Goal: Information Seeking & Learning: Learn about a topic

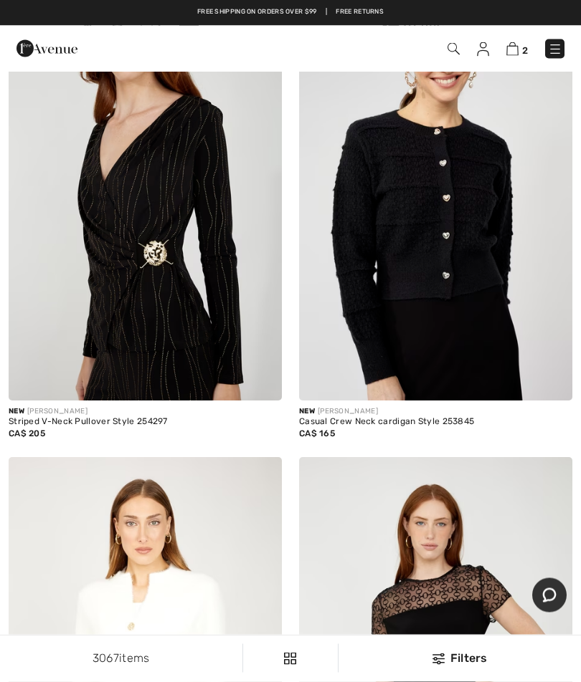
scroll to position [3176, 0]
click at [556, 49] on img at bounding box center [555, 49] width 14 height 14
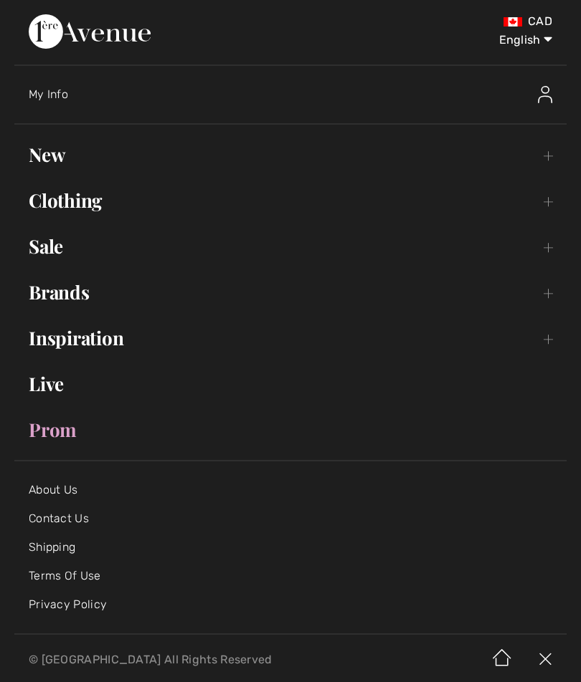
click at [528, 41] on select "English Français" at bounding box center [514, 37] width 75 height 43
select select "/fr/voir-tout/"
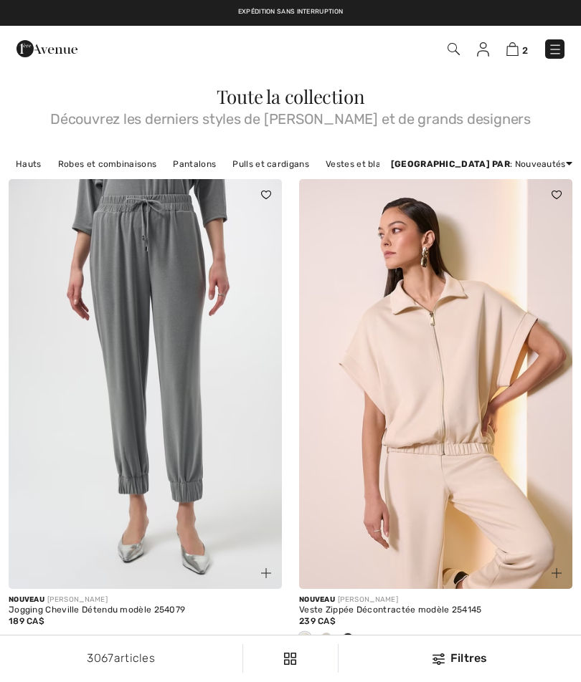
checkbox input "true"
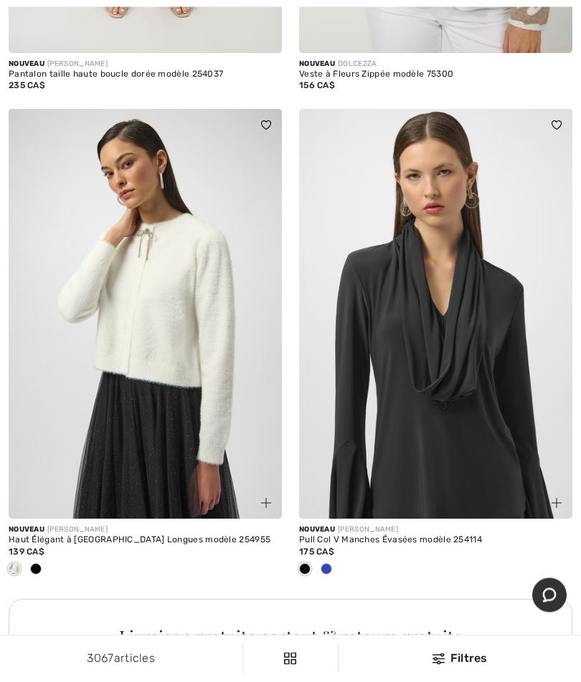
scroll to position [11319, 0]
click at [326, 558] on div at bounding box center [326, 570] width 22 height 24
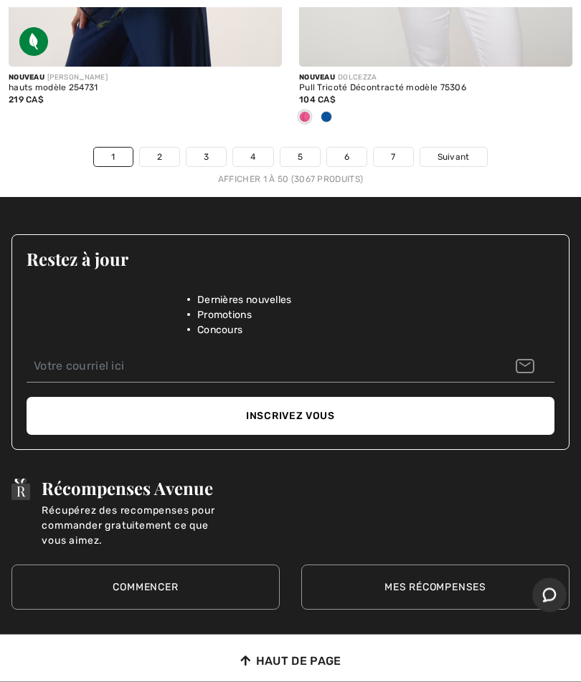
scroll to position [12359, 0]
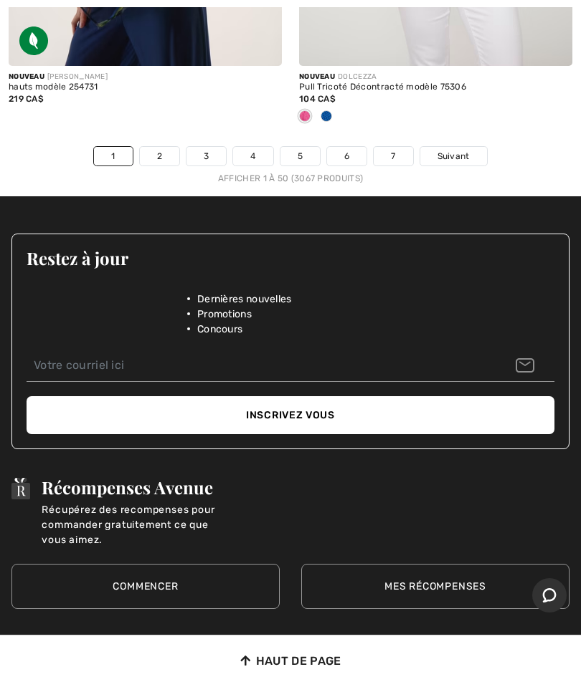
click at [160, 147] on link "2" at bounding box center [159, 156] width 39 height 19
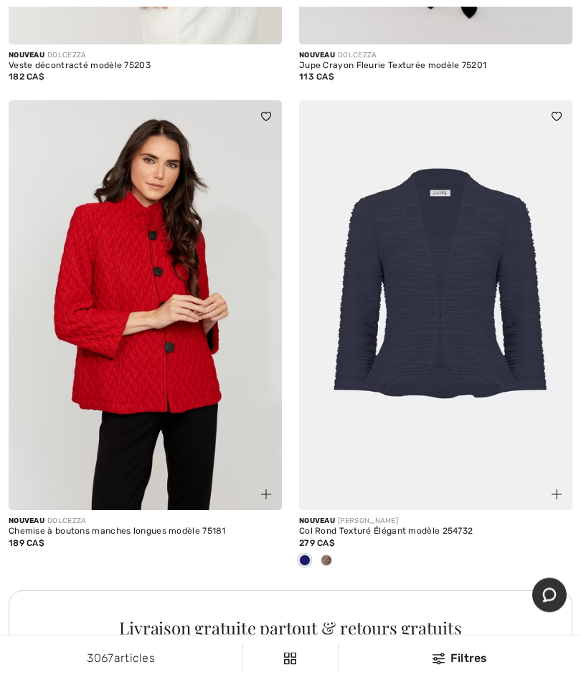
scroll to position [5436, 0]
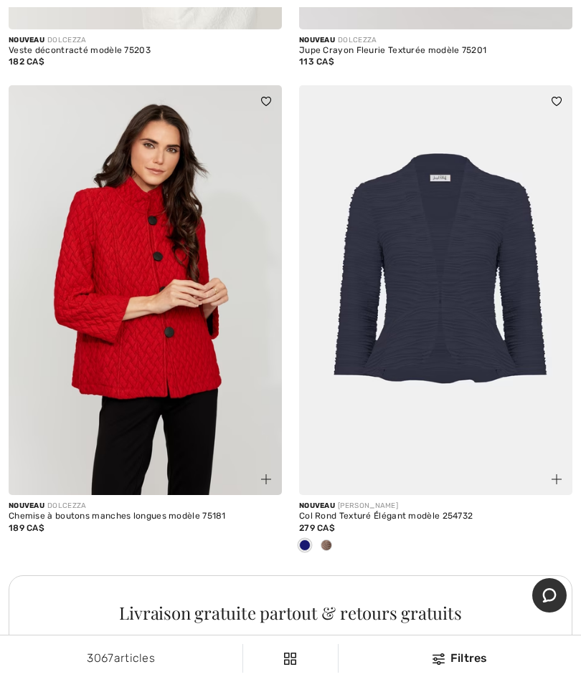
click at [457, 315] on img at bounding box center [435, 290] width 273 height 410
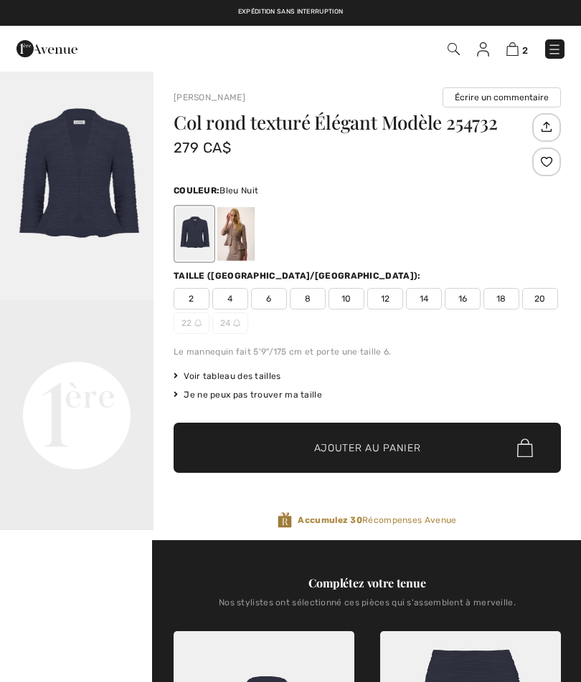
checkbox input "true"
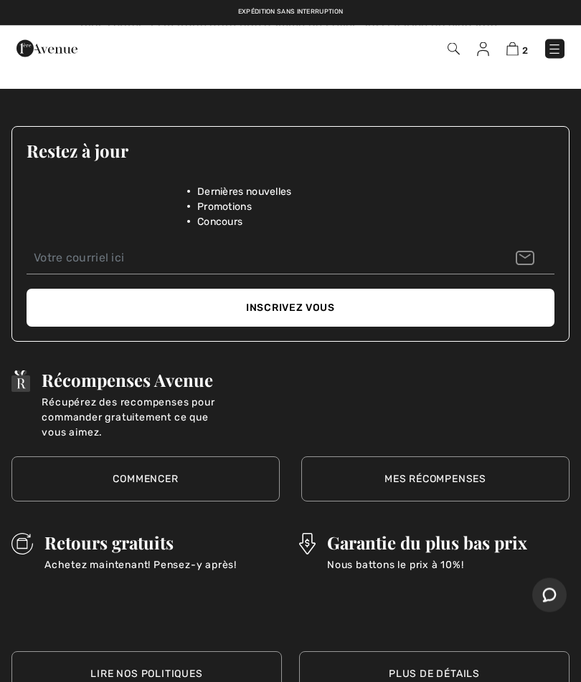
scroll to position [2201, 0]
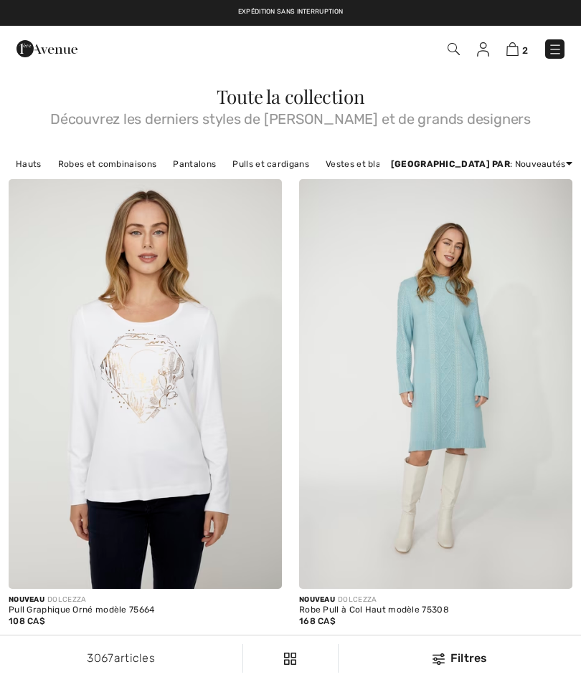
checkbox input "true"
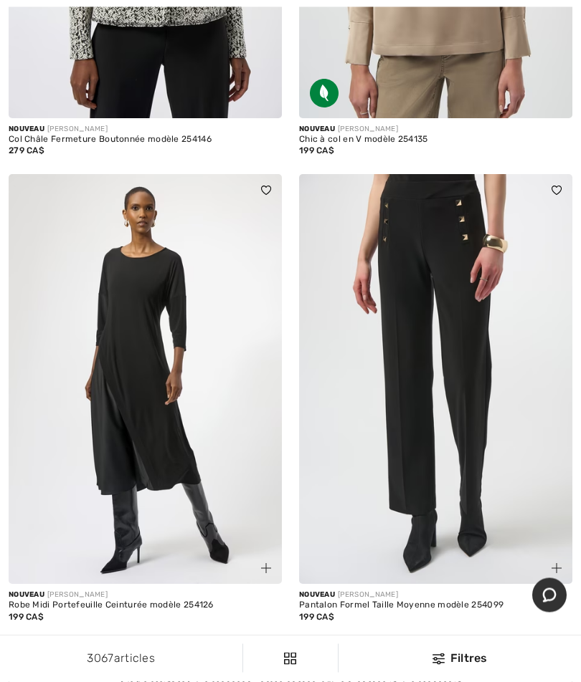
scroll to position [11254, 0]
click at [558, 471] on img at bounding box center [435, 379] width 273 height 410
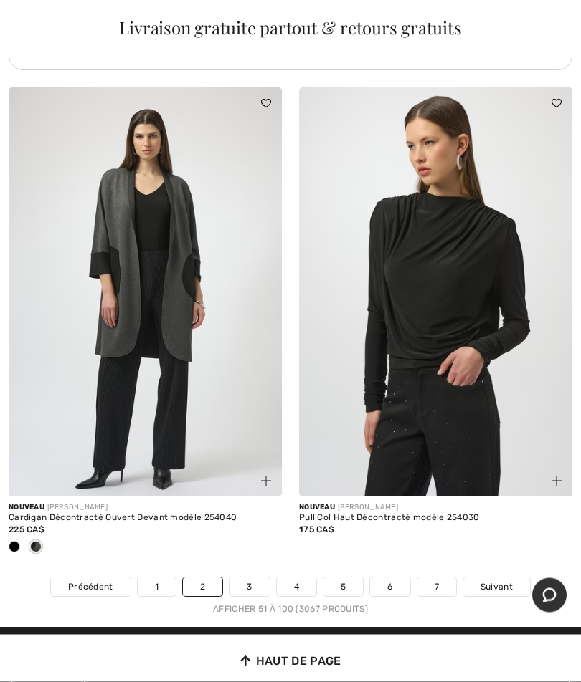
scroll to position [11904, 0]
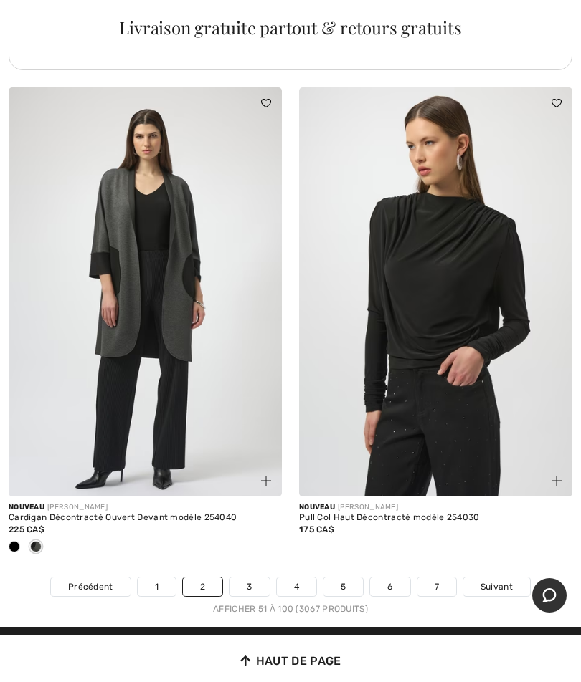
click at [165, 310] on img at bounding box center [145, 292] width 273 height 410
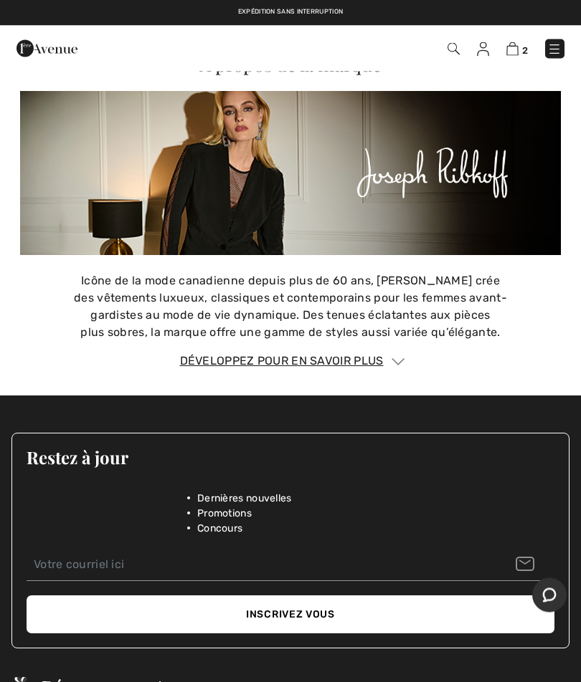
scroll to position [2161, 0]
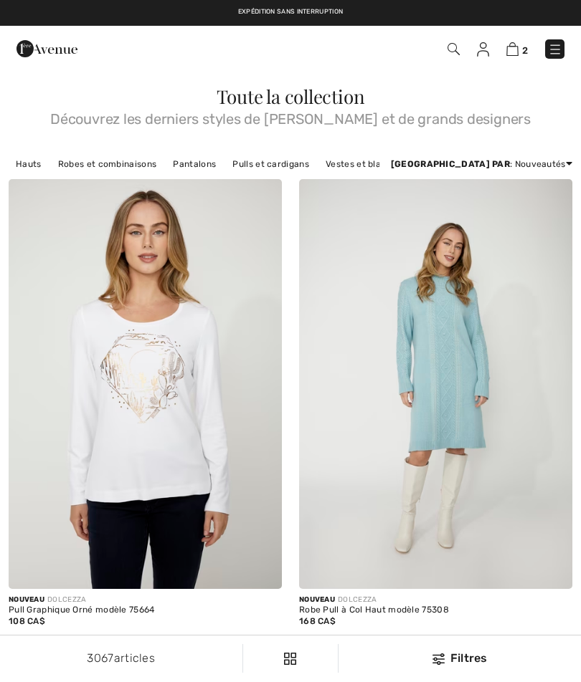
checkbox input "true"
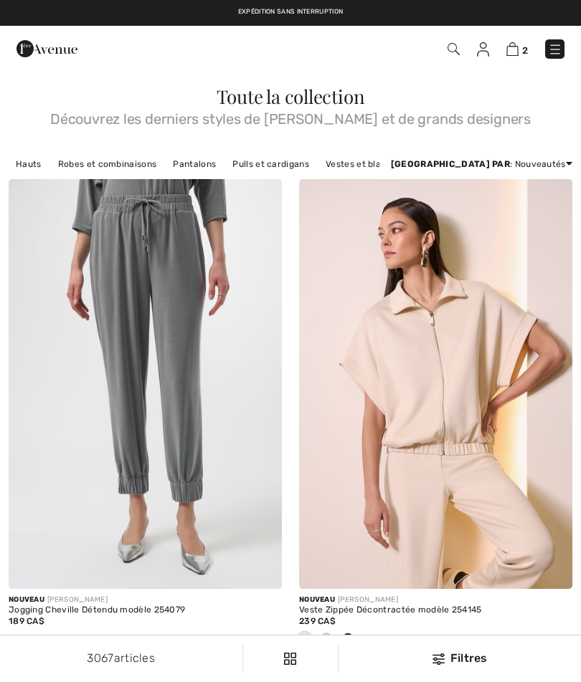
checkbox input "true"
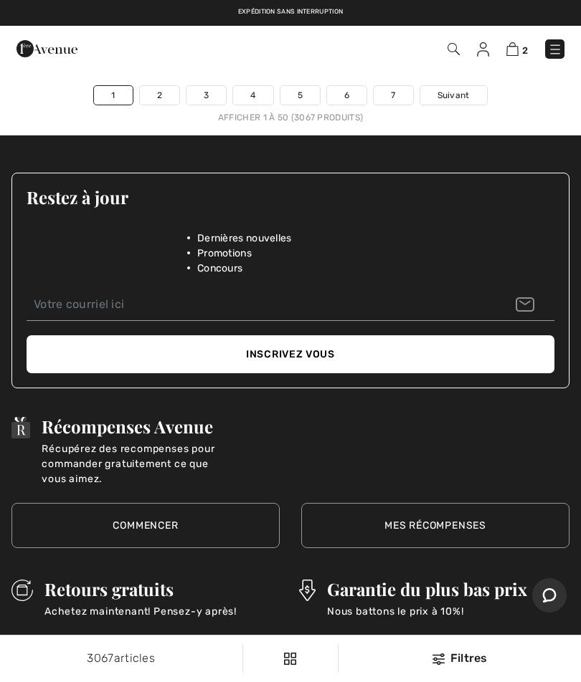
click at [214, 86] on link "3" at bounding box center [205, 95] width 39 height 19
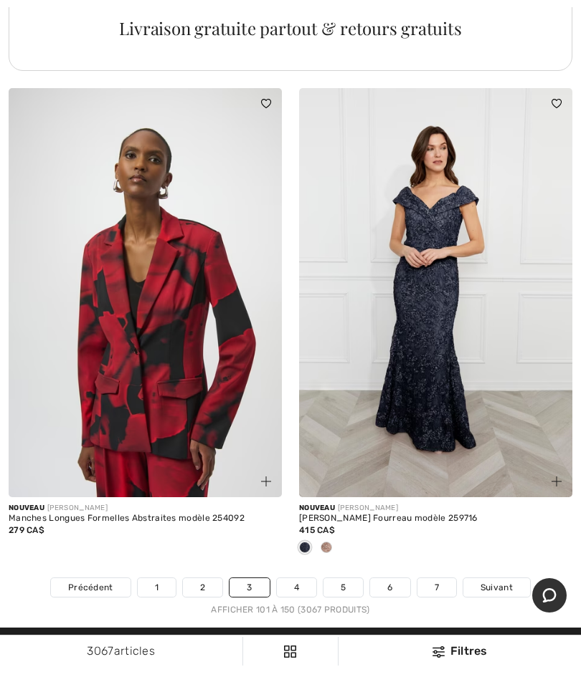
scroll to position [12013, 0]
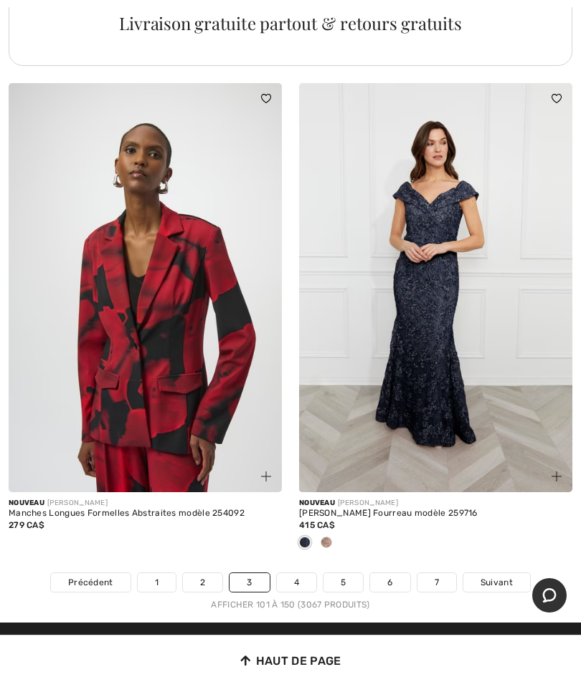
click at [497, 576] on span "Suivant" at bounding box center [496, 582] width 32 height 13
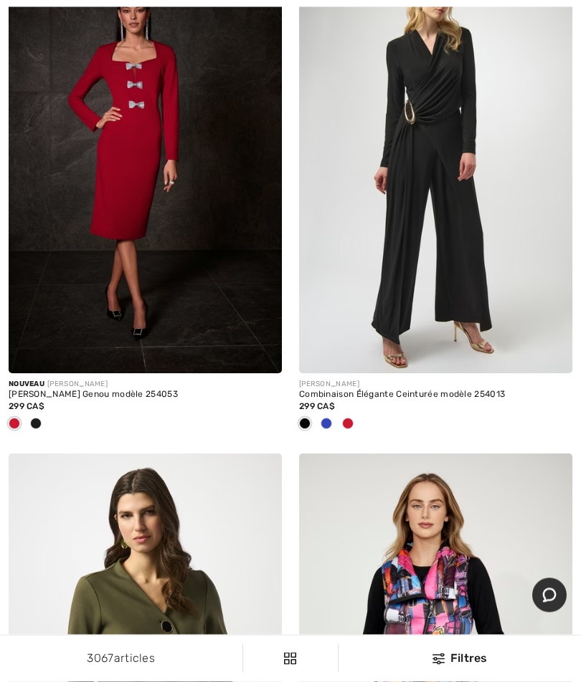
scroll to position [705, 0]
click at [44, 419] on div at bounding box center [36, 425] width 22 height 24
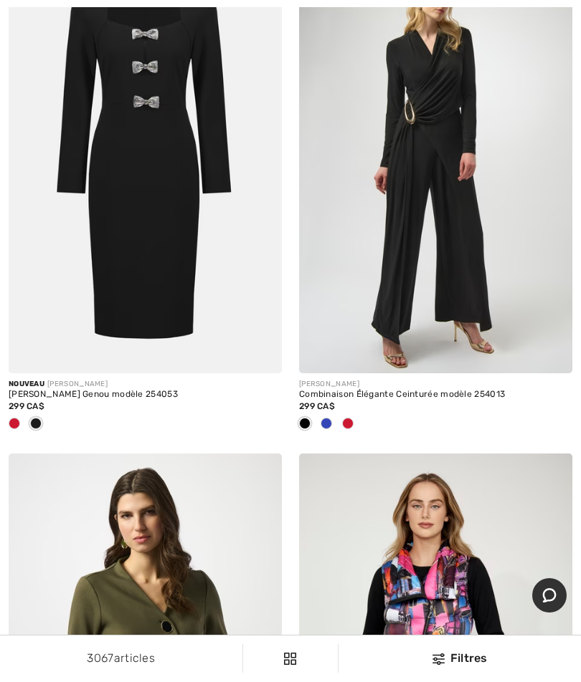
click at [160, 259] on img at bounding box center [145, 168] width 273 height 410
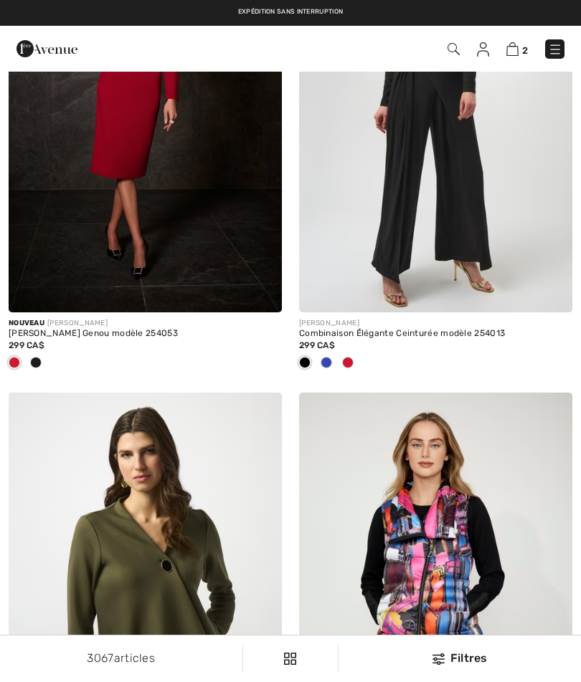
checkbox input "true"
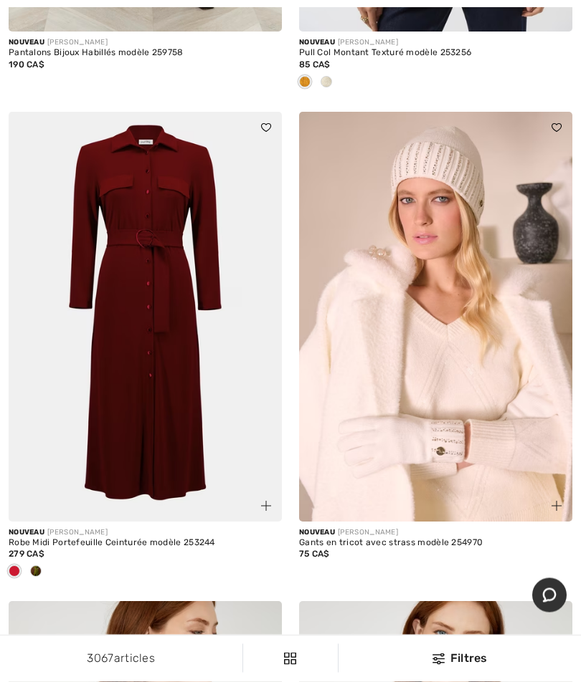
scroll to position [6450, 0]
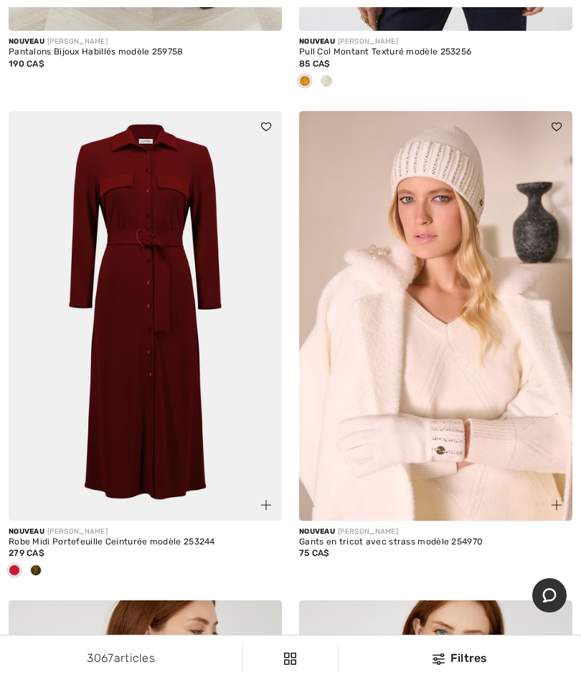
click at [45, 560] on div at bounding box center [36, 572] width 22 height 24
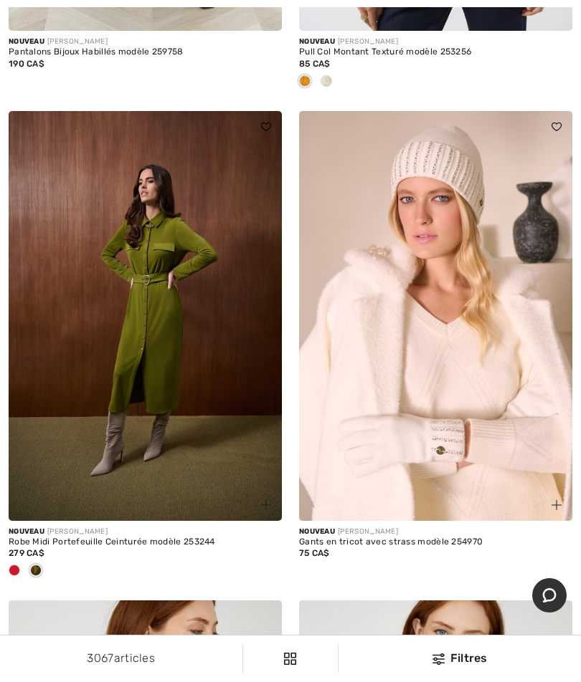
click at [15, 560] on div at bounding box center [15, 572] width 22 height 24
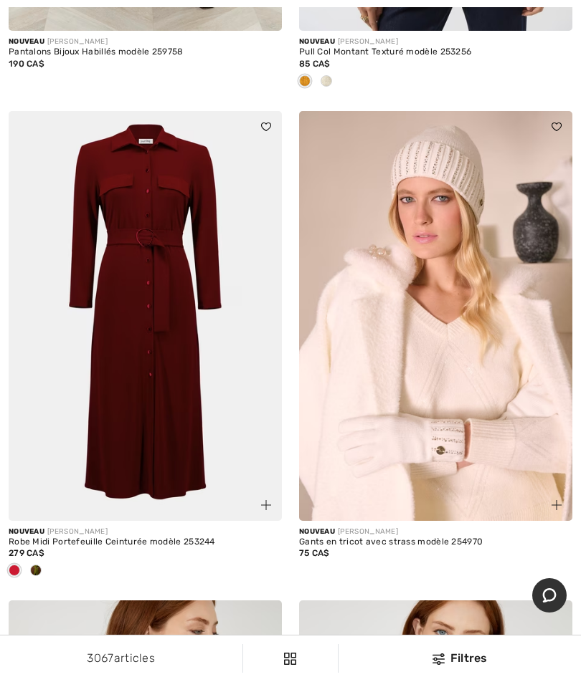
click at [143, 360] on img at bounding box center [145, 316] width 273 height 410
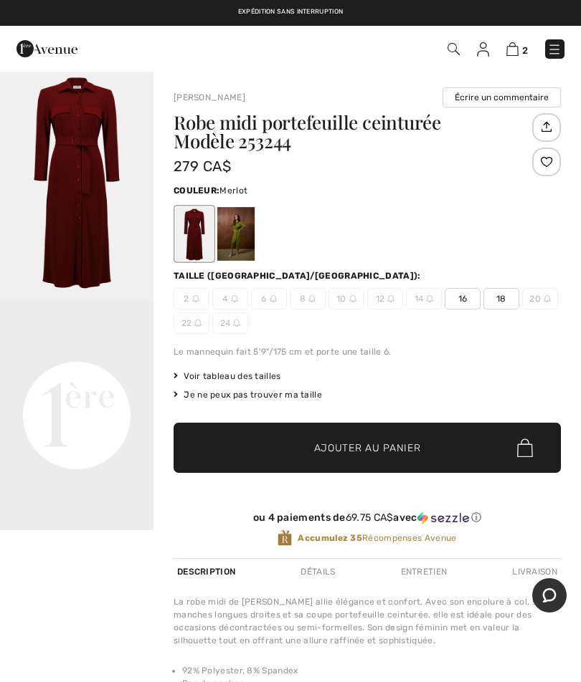
click at [194, 229] on div at bounding box center [194, 234] width 37 height 54
click at [109, 377] on video "Your browser does not support the video tag." at bounding box center [76, 338] width 153 height 77
click at [97, 377] on video "Your browser does not support the video tag." at bounding box center [76, 338] width 153 height 77
click at [67, 186] on img "1 / 1" at bounding box center [76, 185] width 153 height 230
click at [244, 229] on div at bounding box center [235, 234] width 37 height 54
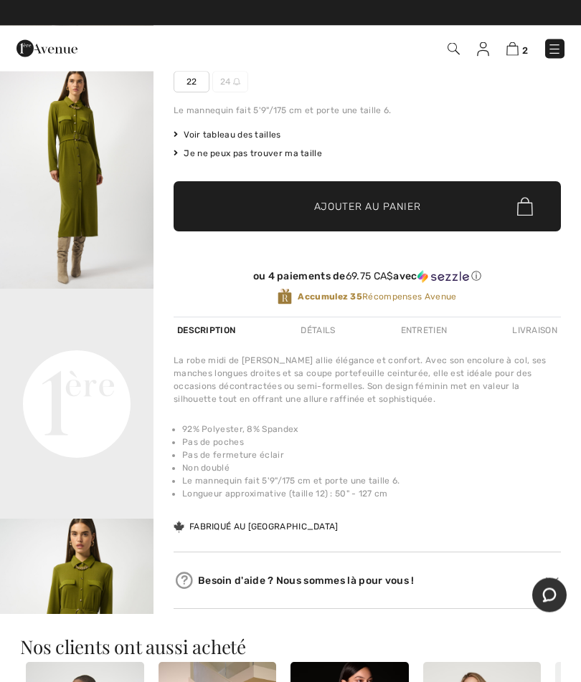
scroll to position [242, 0]
click at [120, 209] on img "2 / 4" at bounding box center [76, 174] width 153 height 230
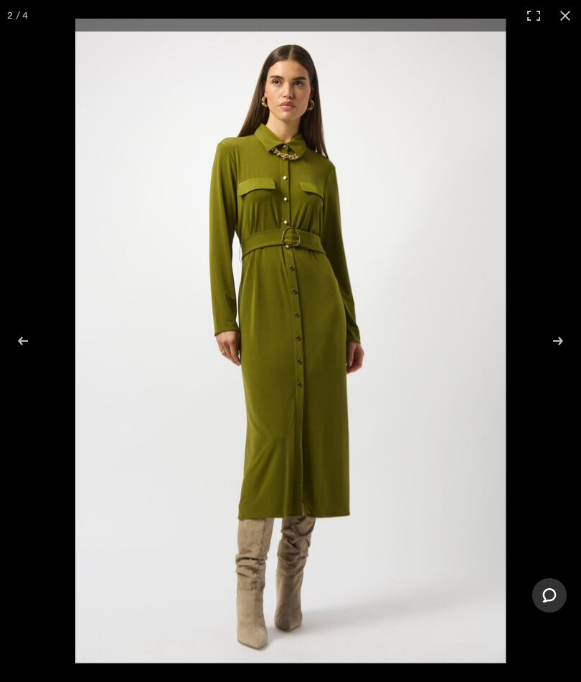
click at [559, 590] on button "Chat" at bounding box center [549, 595] width 34 height 34
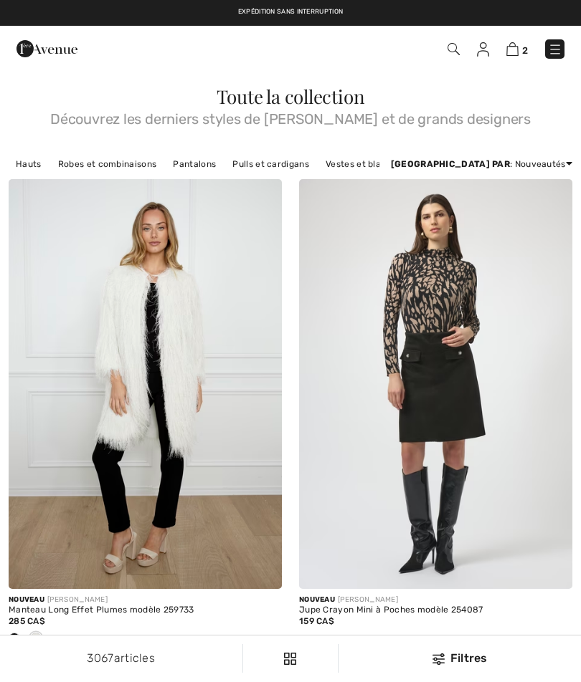
scroll to position [6511, 0]
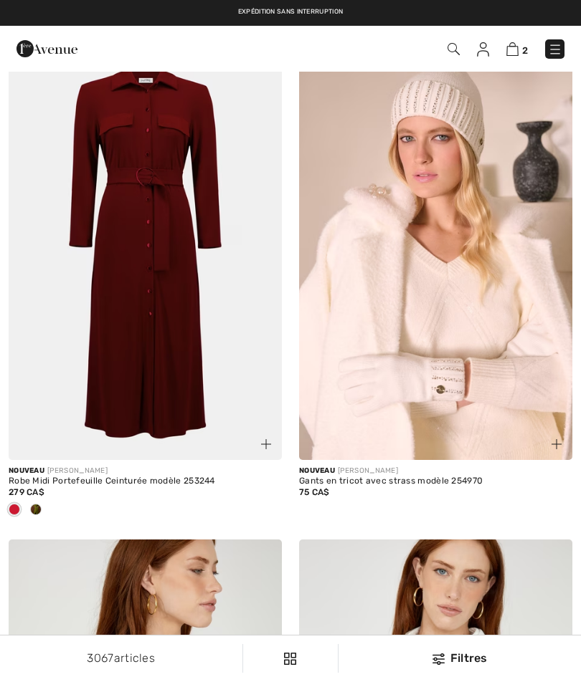
checkbox input "true"
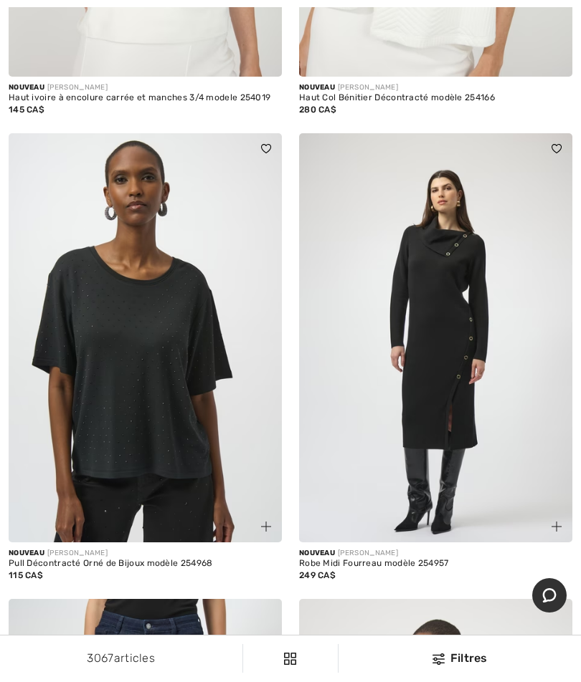
click at [541, 495] on div at bounding box center [548, 519] width 48 height 48
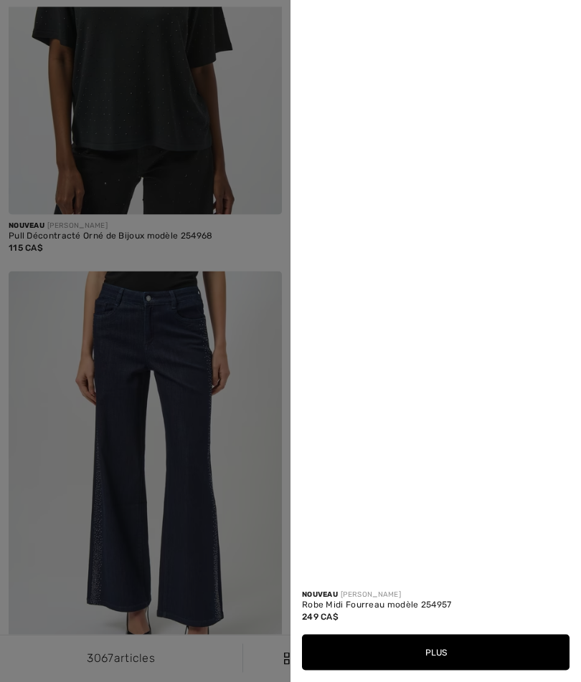
scroll to position [7712, 0]
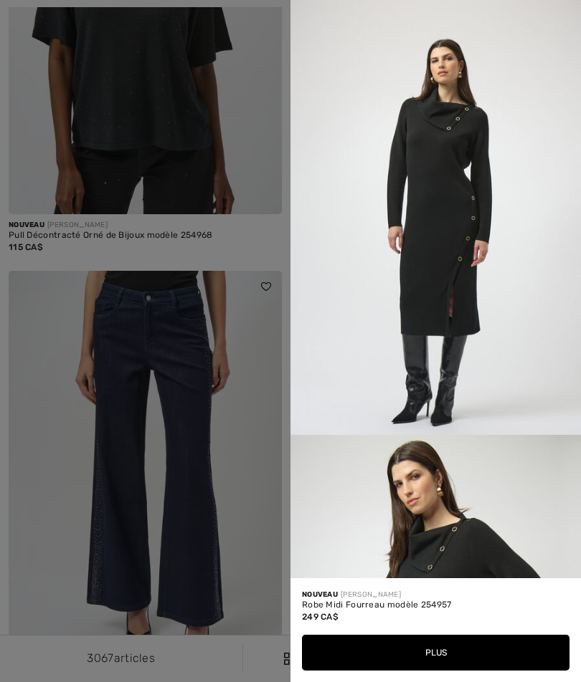
click at [269, 565] on div at bounding box center [290, 341] width 581 height 682
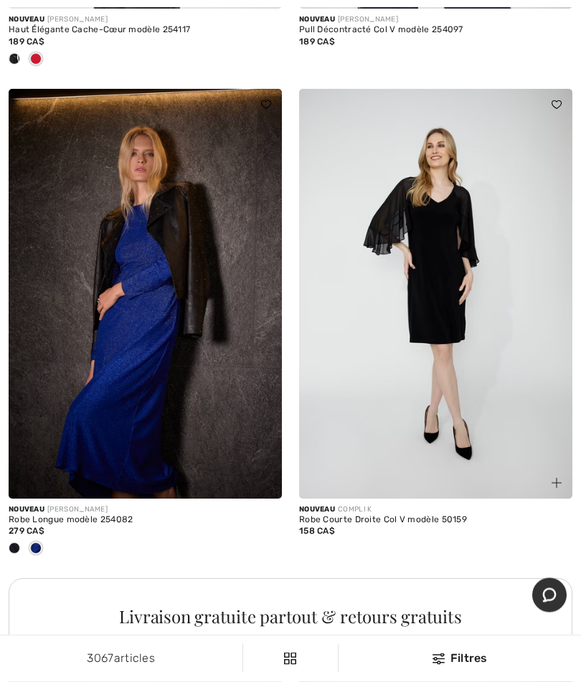
scroll to position [11350, 0]
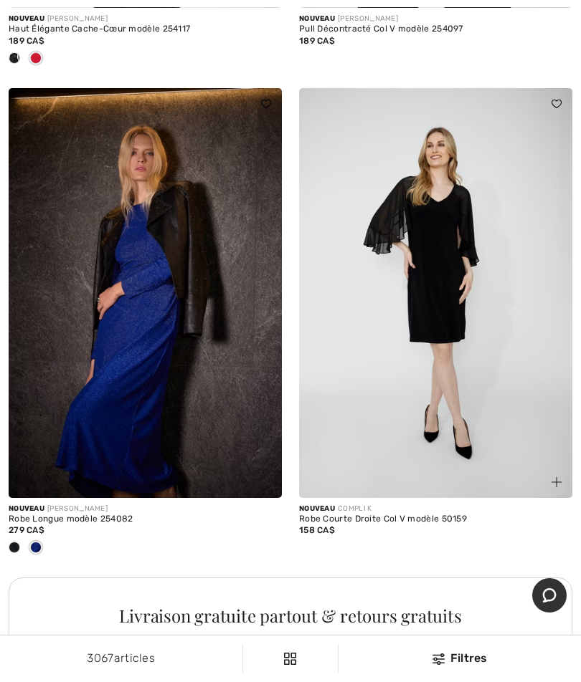
click at [322, 578] on div "Livraison gratuite partout & retours gratuits" at bounding box center [290, 618] width 563 height 81
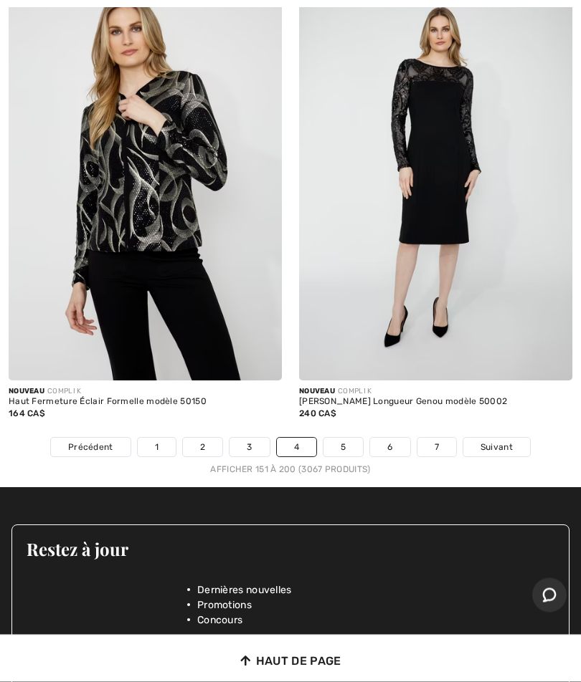
scroll to position [12055, 0]
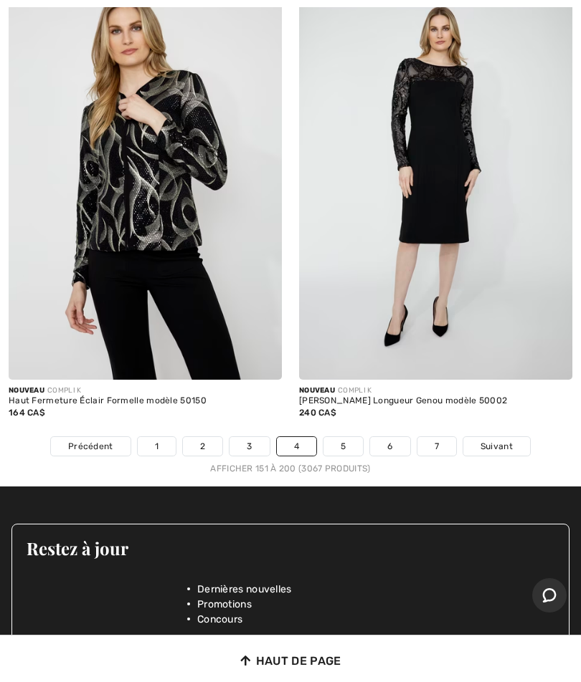
click at [396, 611] on li "Concours" at bounding box center [297, 618] width 201 height 15
click at [491, 440] on span "Suivant" at bounding box center [496, 446] width 32 height 13
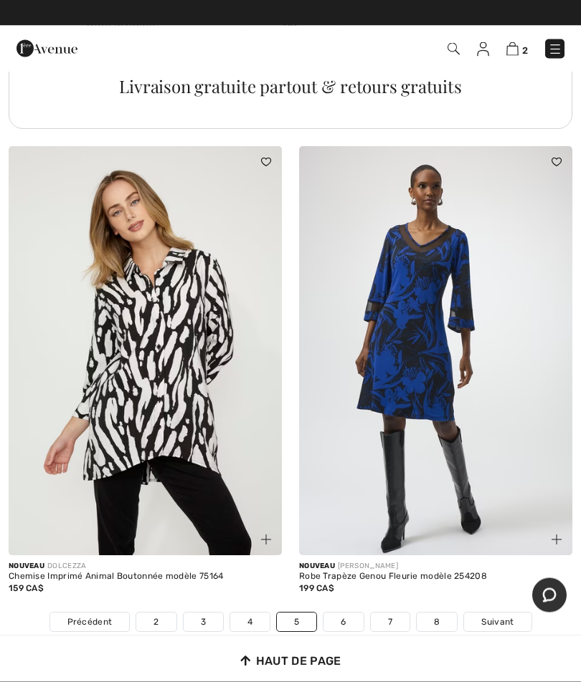
scroll to position [11657, 0]
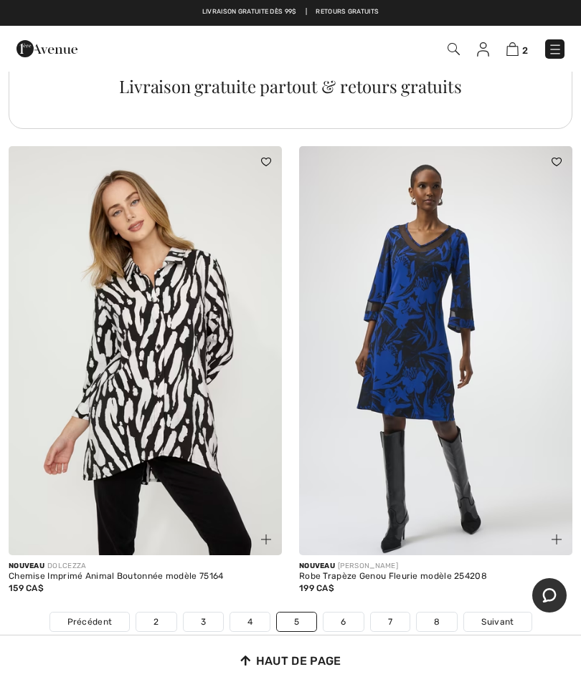
click at [425, 341] on img at bounding box center [435, 351] width 273 height 410
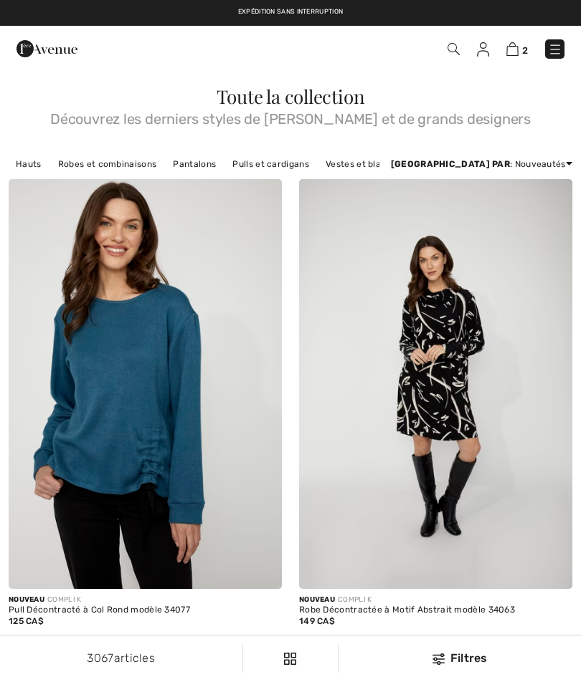
checkbox input "true"
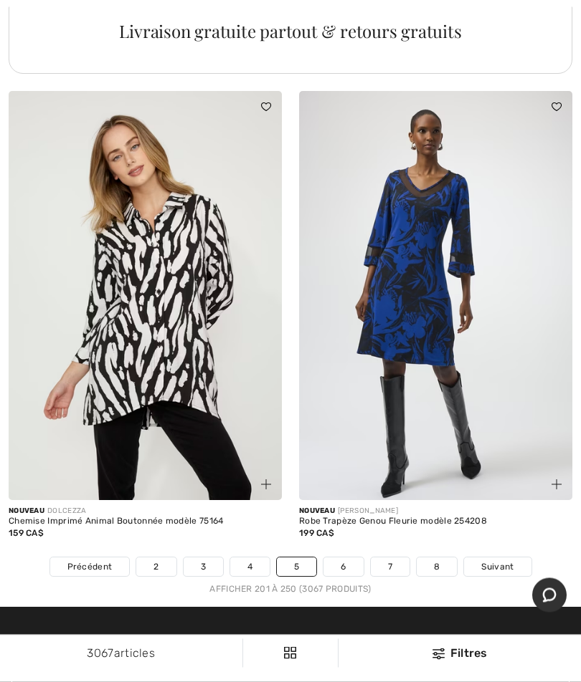
scroll to position [11737, 0]
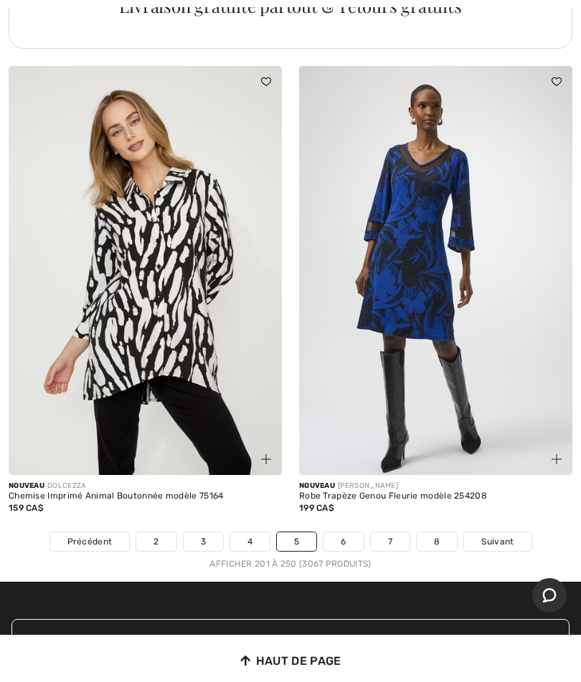
click at [502, 535] on span "Suivant" at bounding box center [497, 541] width 32 height 13
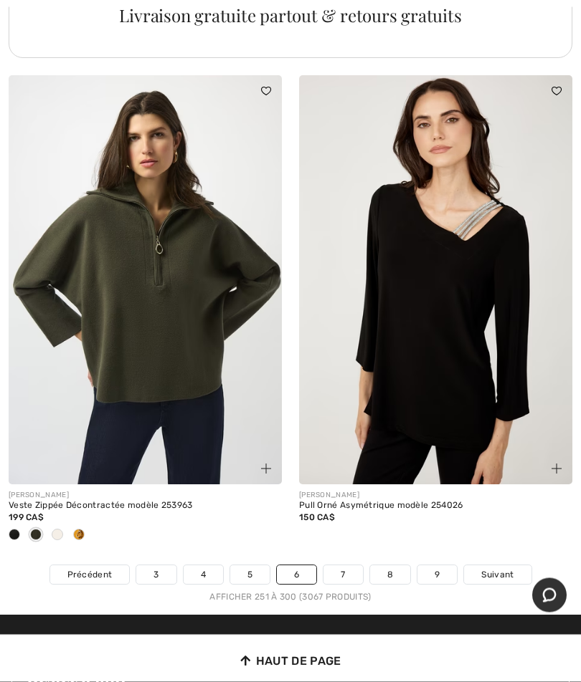
scroll to position [11775, 0]
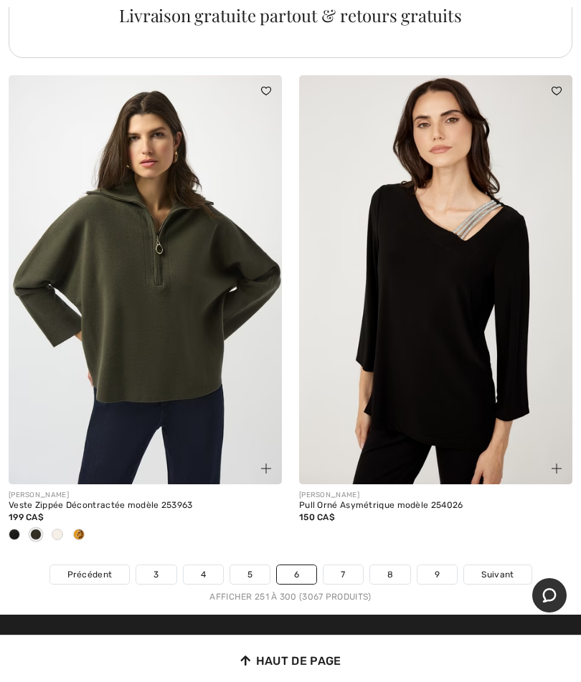
click at [508, 568] on span "Suivant" at bounding box center [497, 574] width 32 height 13
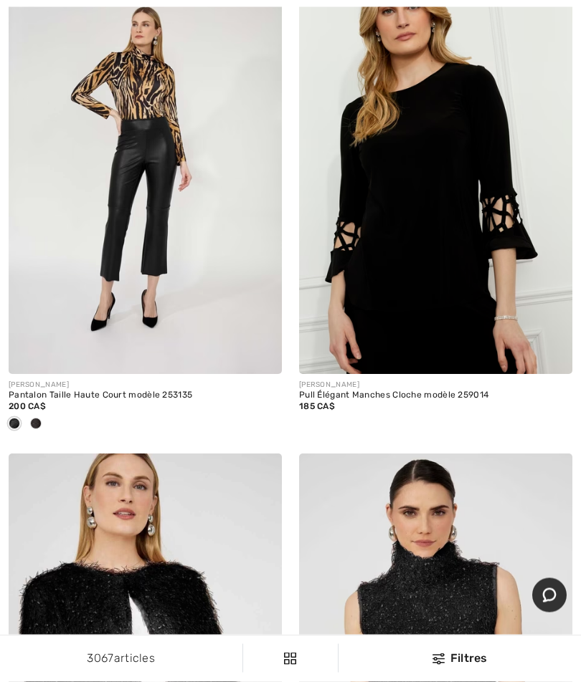
scroll to position [2150, 0]
click at [452, 296] on img at bounding box center [435, 169] width 273 height 410
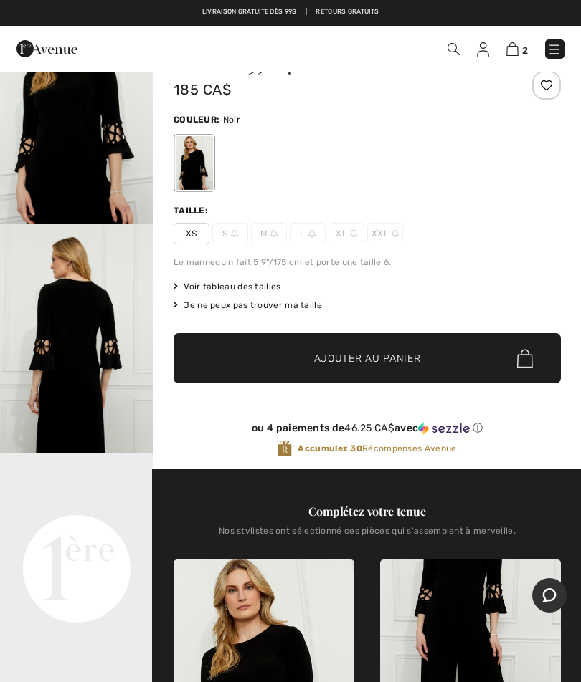
scroll to position [67, 0]
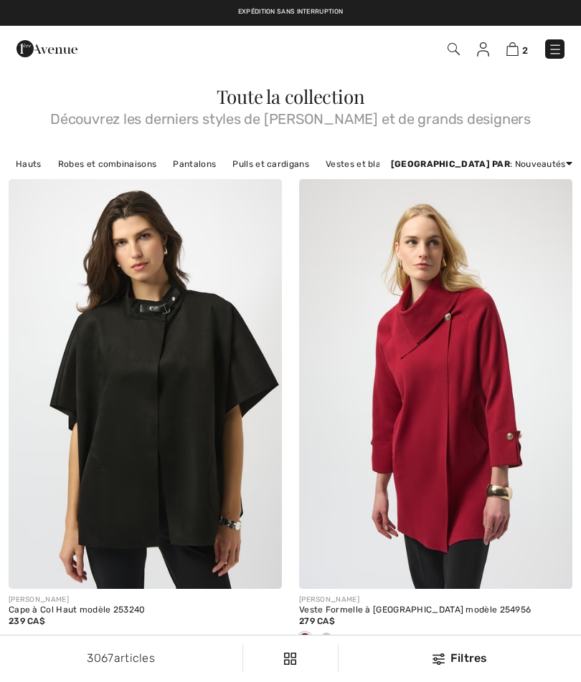
scroll to position [2210, 0]
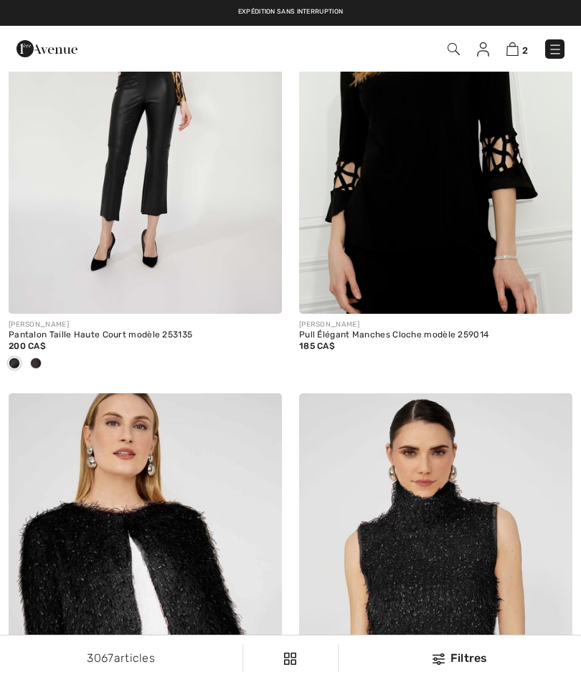
checkbox input "true"
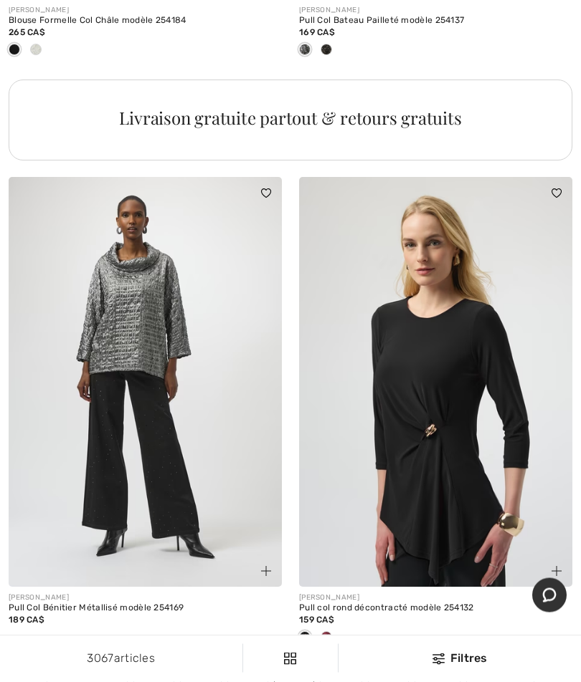
scroll to position [11859, 0]
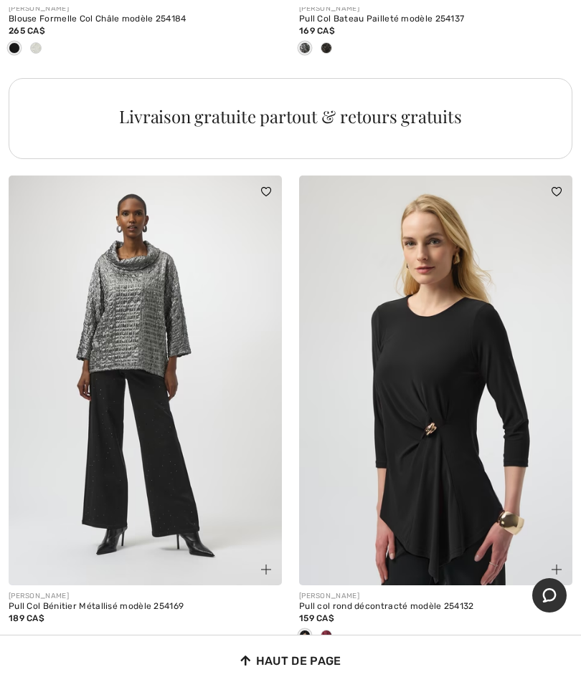
click at [499, 669] on span "Suivant" at bounding box center [500, 675] width 32 height 13
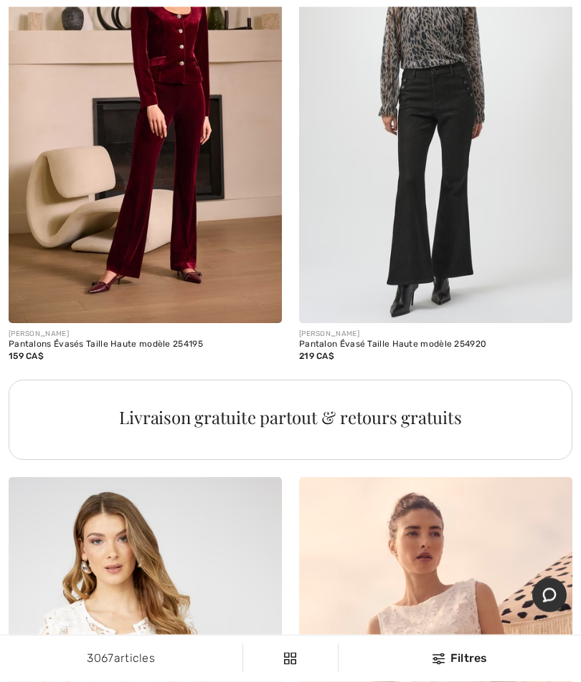
scroll to position [11540, 0]
